Goal: Feedback & Contribution: Submit feedback/report problem

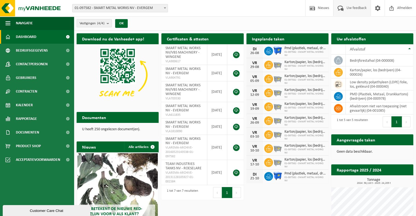
click at [347, 6] on span "Uw feedback" at bounding box center [356, 8] width 23 height 16
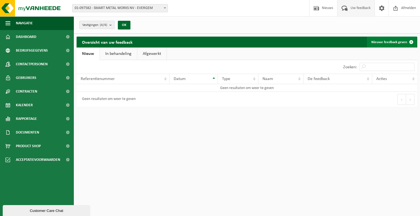
click at [389, 39] on link "Nieuwe feedback geven" at bounding box center [392, 42] width 50 height 11
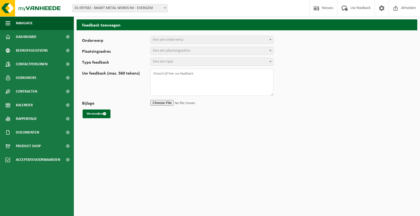
select select
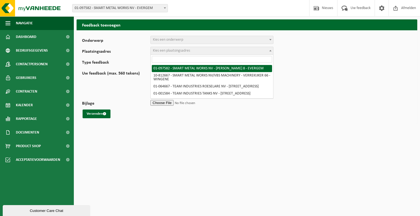
click at [194, 54] on span "Kies een plaatsingsadres" at bounding box center [212, 51] width 122 height 8
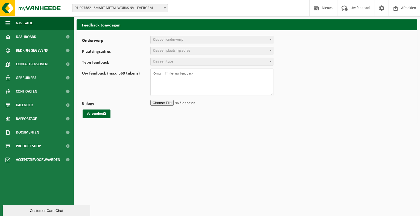
click at [332, 58] on form "Onderwerp Planning Administratie myVanheede Verkoop Kwaliteit Schadegeval melde…" at bounding box center [247, 77] width 330 height 83
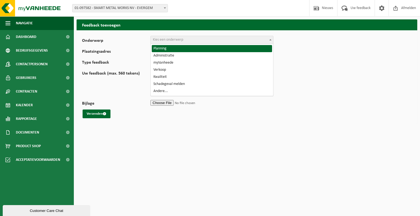
click at [231, 42] on span "Kies een onderwerp" at bounding box center [212, 40] width 122 height 8
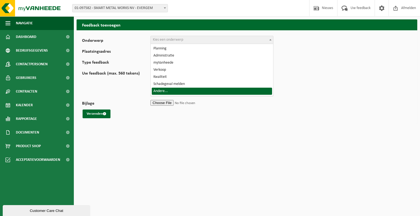
select select "32"
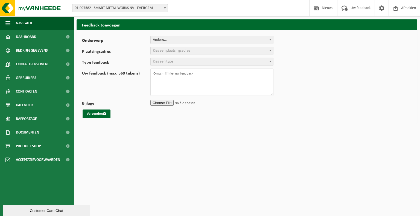
click at [169, 54] on span "Kies een plaatsingsadres" at bounding box center [212, 51] width 122 height 8
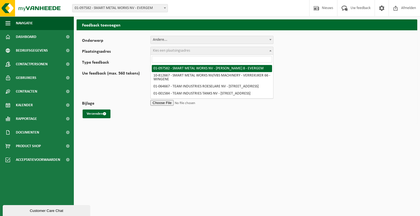
select select "815"
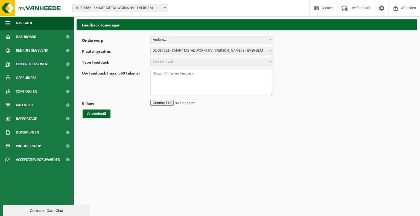
click at [167, 66] on body "Vestiging: 01-097582 - SMART METAL WORKS NV - EVERGEM 10-812667 - SMART METAL W…" at bounding box center [210, 63] width 420 height 127
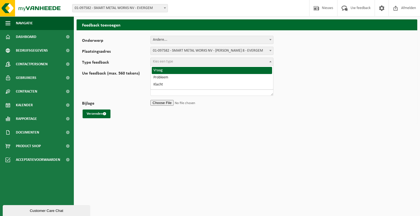
select select "QUE"
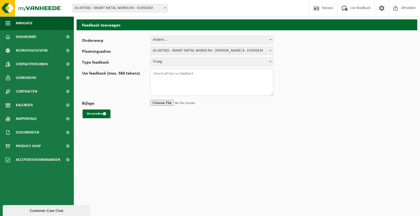
click at [185, 72] on textarea "Uw feedback (max. 560 tekens)" at bounding box center [211, 82] width 123 height 27
paste textarea "From: VAN STEENKISTE Gratia <gratia.vansteenkiste@teamindustries.com> Sent: Fri…"
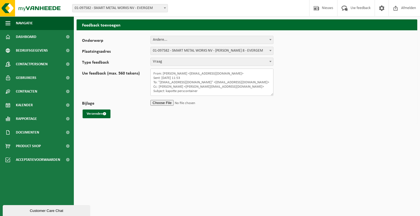
drag, startPoint x: 227, startPoint y: 89, endPoint x: 153, endPoint y: 86, distance: 74.1
click at [153, 86] on textarea "From: VAN STEENKISTE Gratia <gratia.vansteenkiste@teamindustries.com> Sent: Fri…" at bounding box center [211, 82] width 123 height 27
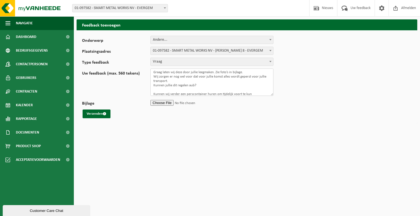
click at [251, 90] on textarea "From: VAN STEENKISTE Gratia <gratia.vansteenkiste@teamindustries.com> Sent: Fri…" at bounding box center [211, 82] width 123 height 27
paste textarea "kunnen. Wat is de kostprijs hiervoor? Laten jullie weten wanneer dit"
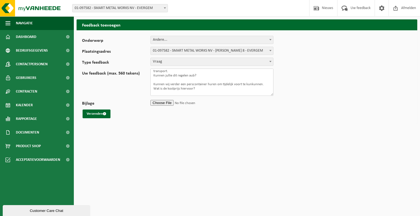
click at [251, 79] on textarea "From: VAN STEENKISTE Gratia <gratia.vansteenkiste@teamindustries.com> Sent: Fri…" at bounding box center [211, 82] width 123 height 27
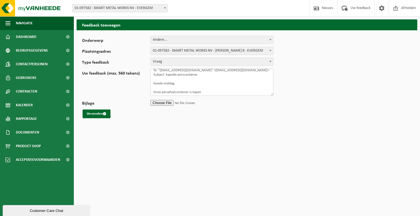
scroll to position [0, 0]
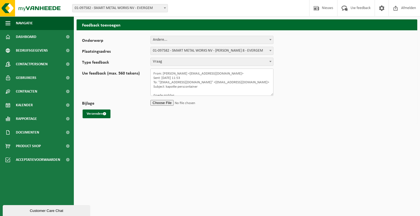
drag, startPoint x: 197, startPoint y: 73, endPoint x: 163, endPoint y: 72, distance: 34.2
click at [163, 72] on textarea "From: VAN STEENKISTE Gratia <gratia.vansteenkiste@teamindustries.com> Sent: Fri…" at bounding box center [211, 82] width 123 height 27
drag, startPoint x: 191, startPoint y: 82, endPoint x: 158, endPoint y: 81, distance: 32.5
click at [158, 81] on textarea "From: <gratia.vansteenkiste@teamindustries.com> Sent: Friday, 22 August 2025 11…" at bounding box center [211, 82] width 123 height 27
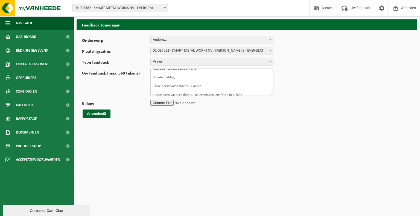
scroll to position [53, 0]
click at [216, 94] on textarea "From: <gratia.vansteenkiste@teamindustries.com> Sent: Friday, 22 August 2025 11…" at bounding box center [211, 82] width 123 height 27
paste textarea "mogelijk is aub. Alvast bedankt! Mvg, Gr"
click at [165, 78] on textarea "From: <gratia.vansteenkiste@teamindustries.com> Sent: Friday, 22 August 2025 11…" at bounding box center [211, 82] width 123 height 27
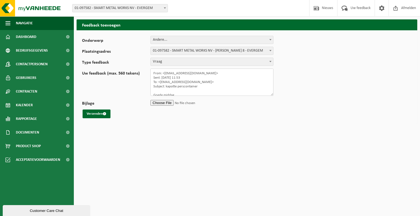
scroll to position [0, 0]
drag, startPoint x: 205, startPoint y: 78, endPoint x: 161, endPoint y: 78, distance: 44.3
click at [161, 78] on textarea "From: <gratia.vansteenkiste@teamindustries.com> Sent: Friday, 22 August 2025 11…" at bounding box center [211, 82] width 123 height 27
drag, startPoint x: 176, startPoint y: 91, endPoint x: 151, endPoint y: 91, distance: 24.6
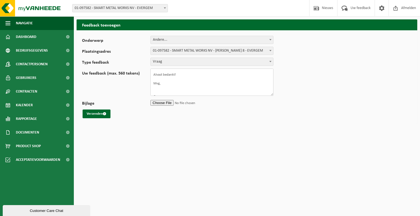
click at [151, 91] on textarea "From: <gratia.vansteenkiste@teamindustries.com> Sent: 22/08/2025 To: <info@vanh…" at bounding box center [211, 82] width 123 height 27
paste textarea "atia VAN STEENKIST"
click at [184, 89] on textarea "From: <gratia.vansteenkiste@teamindustries.com> Sent: 22/08/2025 To: <info@vanh…" at bounding box center [211, 82] width 123 height 27
click at [170, 85] on textarea "From: <gratia.vansteenkiste@teamindustries.com> Sent: 22/08/2025 To: <info@vanh…" at bounding box center [211, 82] width 123 height 27
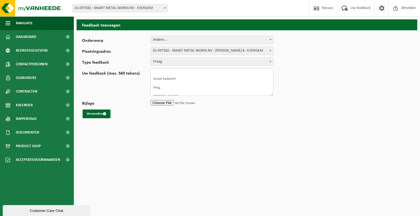
click at [200, 71] on textarea "From: <gratia.vansteenkiste@teamindustries.com> Sent: 22/08/2025 To: <info@vanh…" at bounding box center [211, 82] width 123 height 27
click at [227, 74] on textarea "From: <gratia.vansteenkiste@teamindustries.com> Sent: 22/08/2025 To: <info@vanh…" at bounding box center [211, 82] width 123 height 27
click at [197, 82] on textarea "From: <gratia.vansteenkiste@teamindustries.com Sent: 22/08/2025 To: <info@vanhe…" at bounding box center [211, 82] width 123 height 27
click at [160, 81] on textarea "From: <gratia.vansteenkiste@teamindustries.com Sent: 22/08/2025 To: <info@vanhe…" at bounding box center [211, 82] width 123 height 27
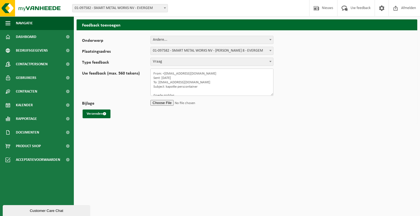
click at [163, 72] on textarea "From: <gratia.vansteenkiste@teamindustries.com Sent: 22/08/2025 To: info@vanhee…" at bounding box center [211, 82] width 123 height 27
click at [152, 73] on textarea "From: gratia.vansteenkiste@teamindustries.com Sent: 22/08/2025 To: info@vanheed…" at bounding box center [211, 82] width 123 height 27
drag, startPoint x: 187, startPoint y: 90, endPoint x: 153, endPoint y: 90, distance: 33.9
click at [153, 90] on textarea "From: gratia.vansteenkiste@teamindustries.com Sent: 22/08/2025 To: info@vanheed…" at bounding box center [211, 82] width 123 height 27
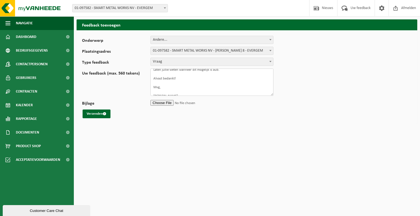
paste textarea "E Plann"
click at [184, 94] on textarea "From: gratia.vansteenkiste@teamindustries.com Sent: 22/08/2025 To: info@vanheed…" at bounding box center [211, 82] width 123 height 27
type textarea "From: [EMAIL_ADDRESS][DOMAIN_NAME] Sent: [DATE] To: [EMAIL_ADDRESS][DOMAIN_NAME…"
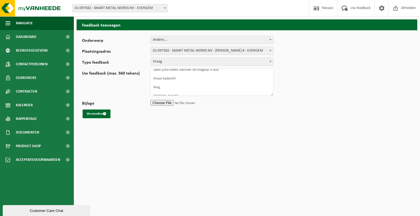
click at [166, 103] on input "Bijlage" at bounding box center [211, 103] width 123 height 8
type input "C:\fakepath\Picture1.jpg"
click at [95, 115] on button "Verzenden" at bounding box center [97, 114] width 28 height 9
